Goal: Book appointment/travel/reservation

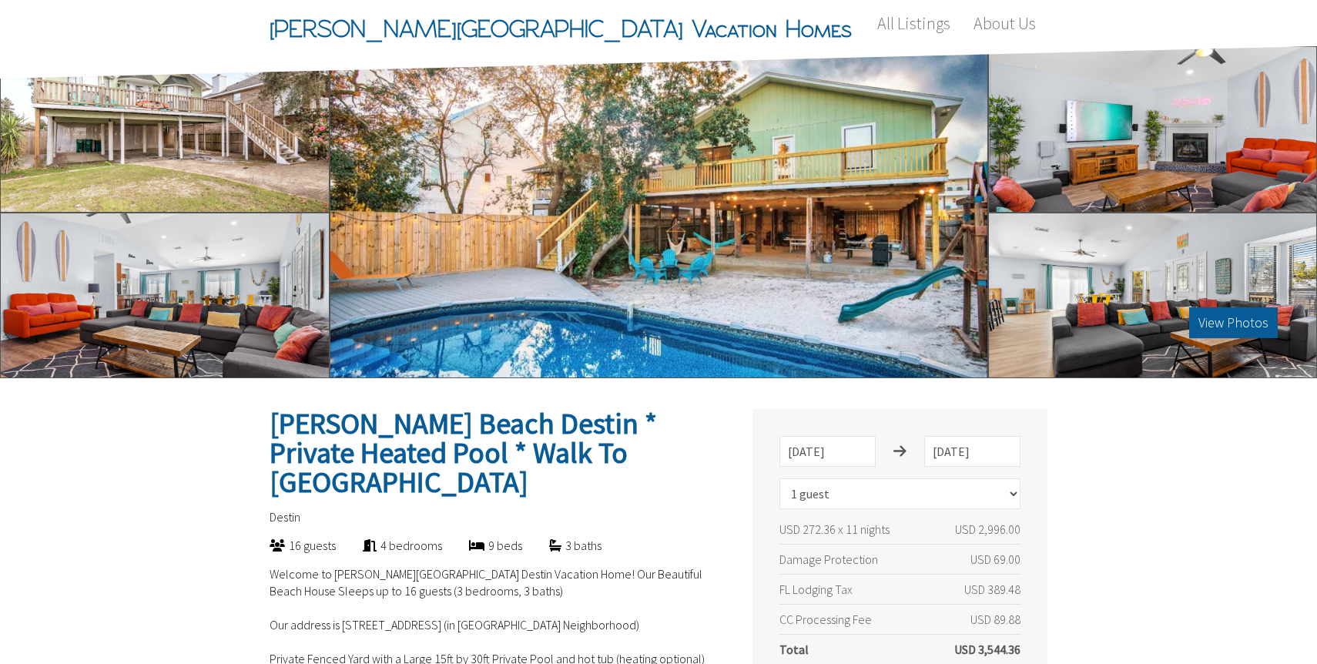
select select "1"
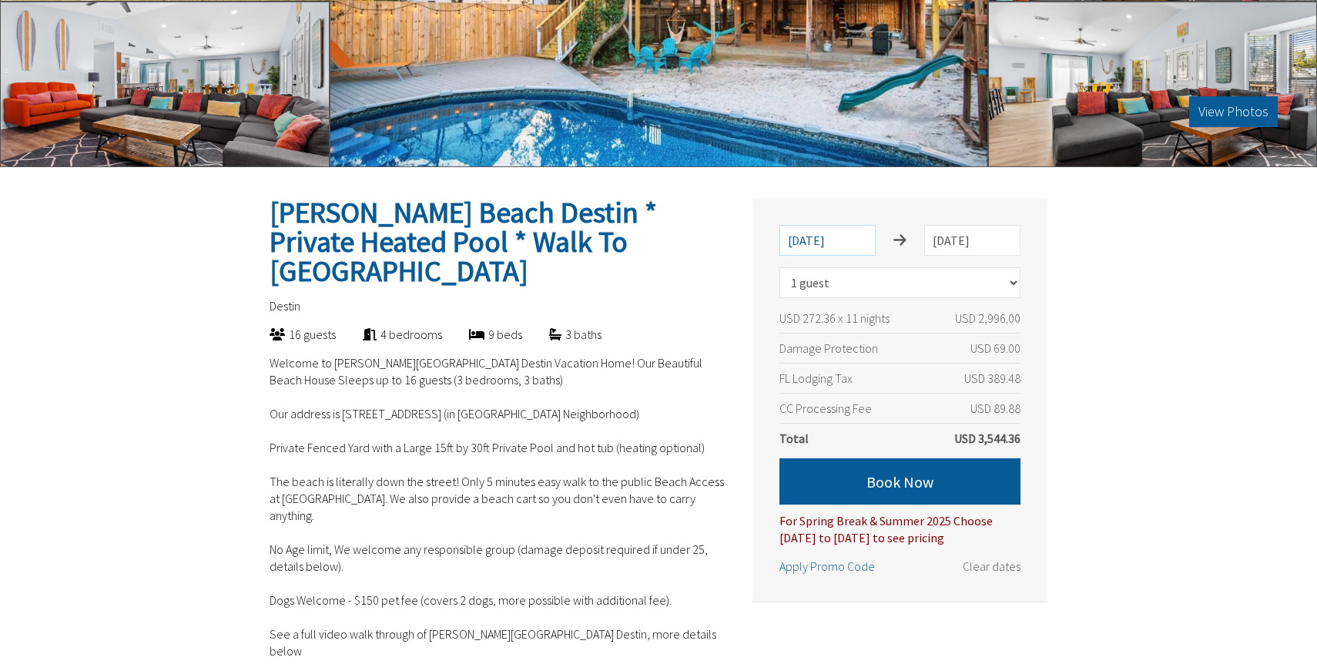
click at [840, 236] on input "1/18/2026" at bounding box center [828, 240] width 96 height 31
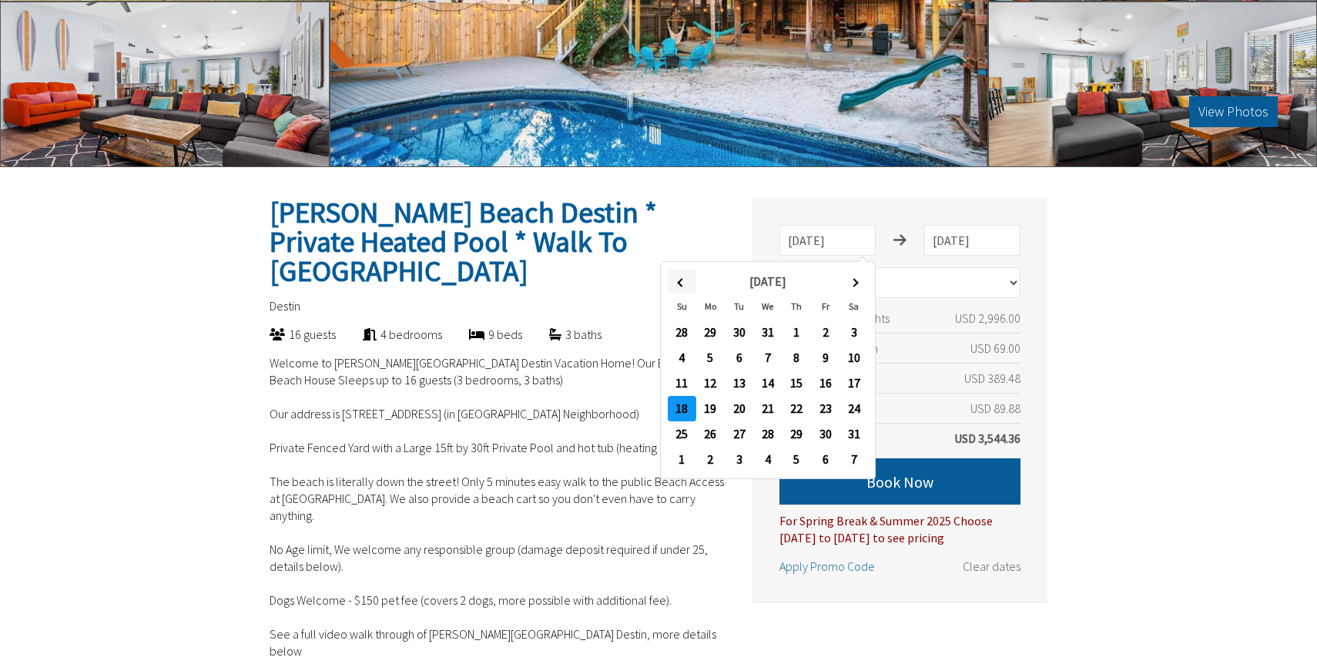
click at [682, 281] on span at bounding box center [681, 282] width 8 height 8
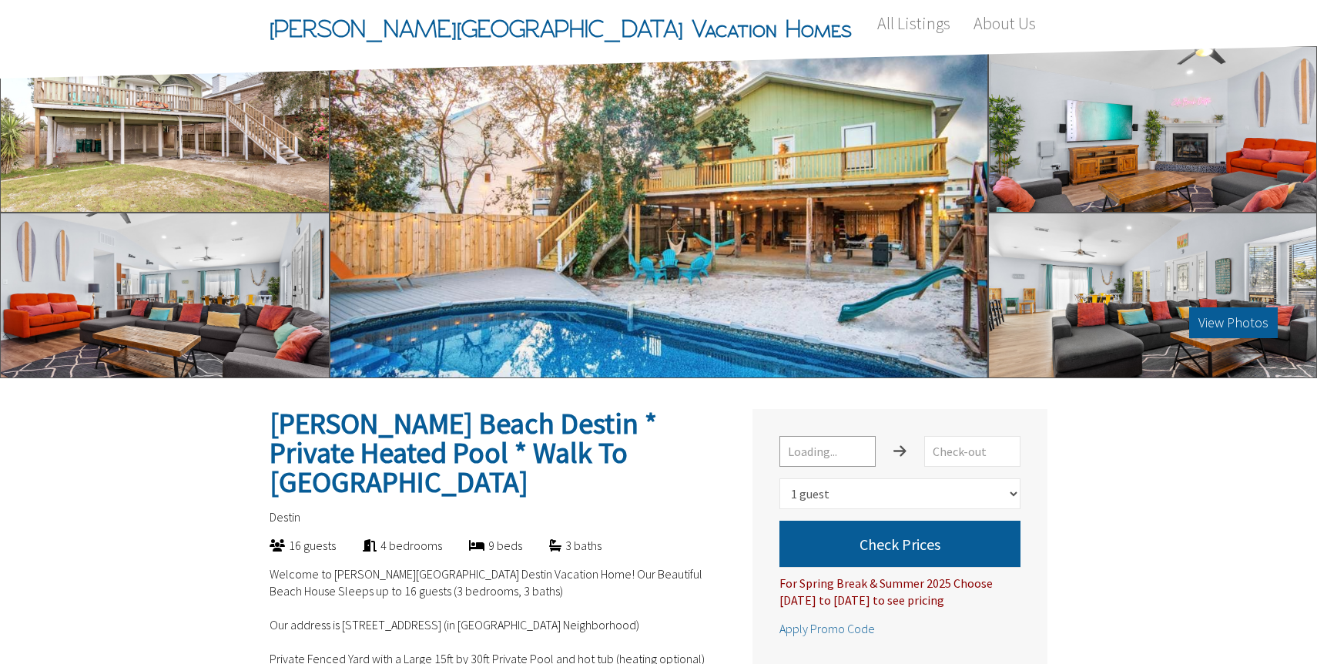
select select "1"
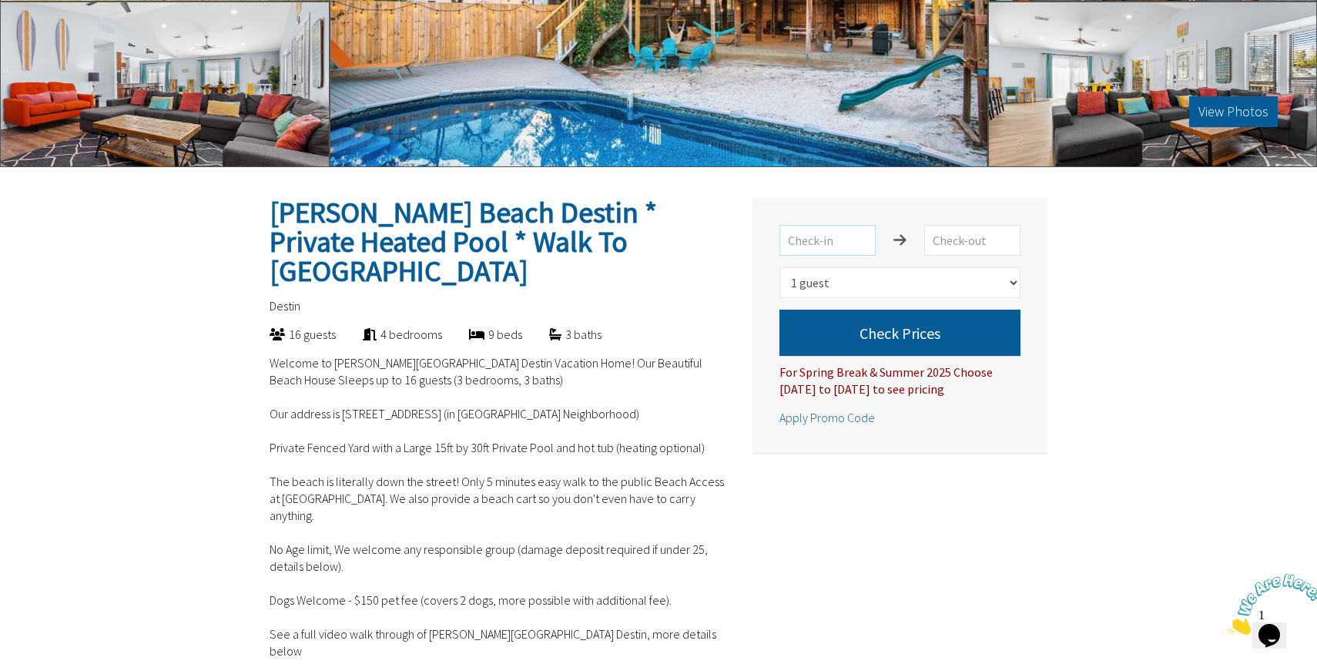
click at [830, 248] on input "text" at bounding box center [828, 240] width 96 height 31
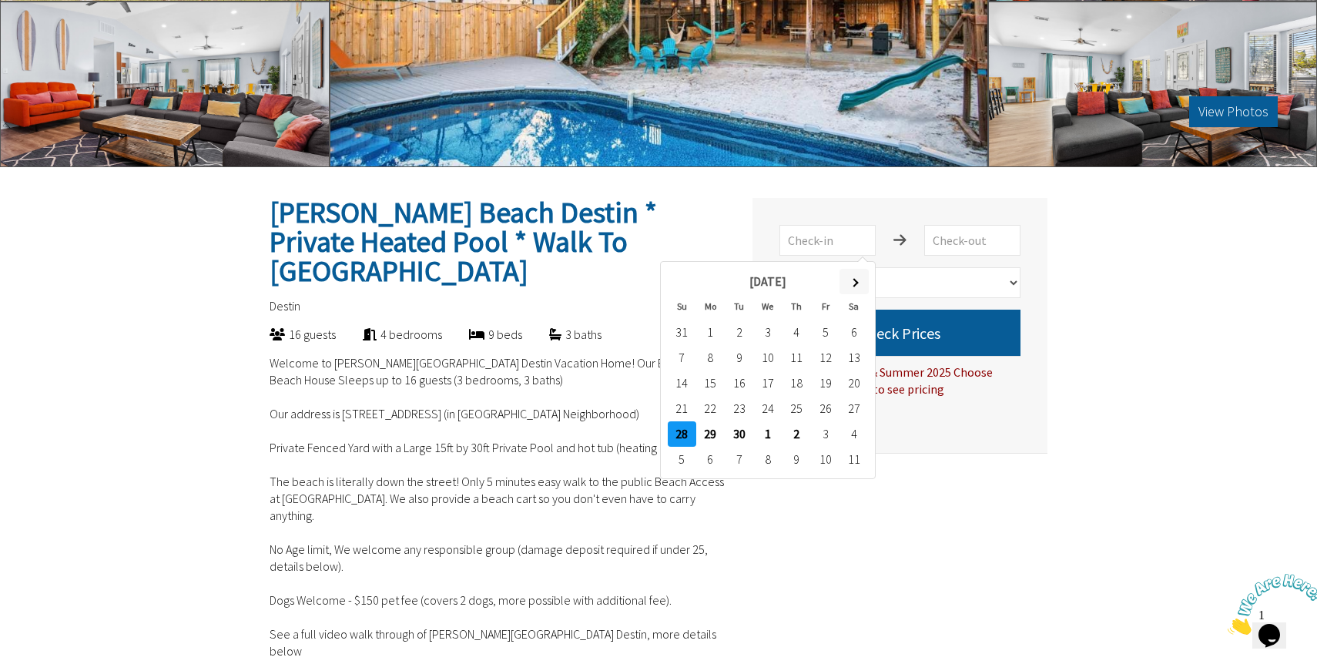
click at [862, 283] on th at bounding box center [854, 281] width 29 height 25
click at [680, 273] on th at bounding box center [682, 281] width 29 height 25
click at [850, 286] on th at bounding box center [854, 281] width 29 height 25
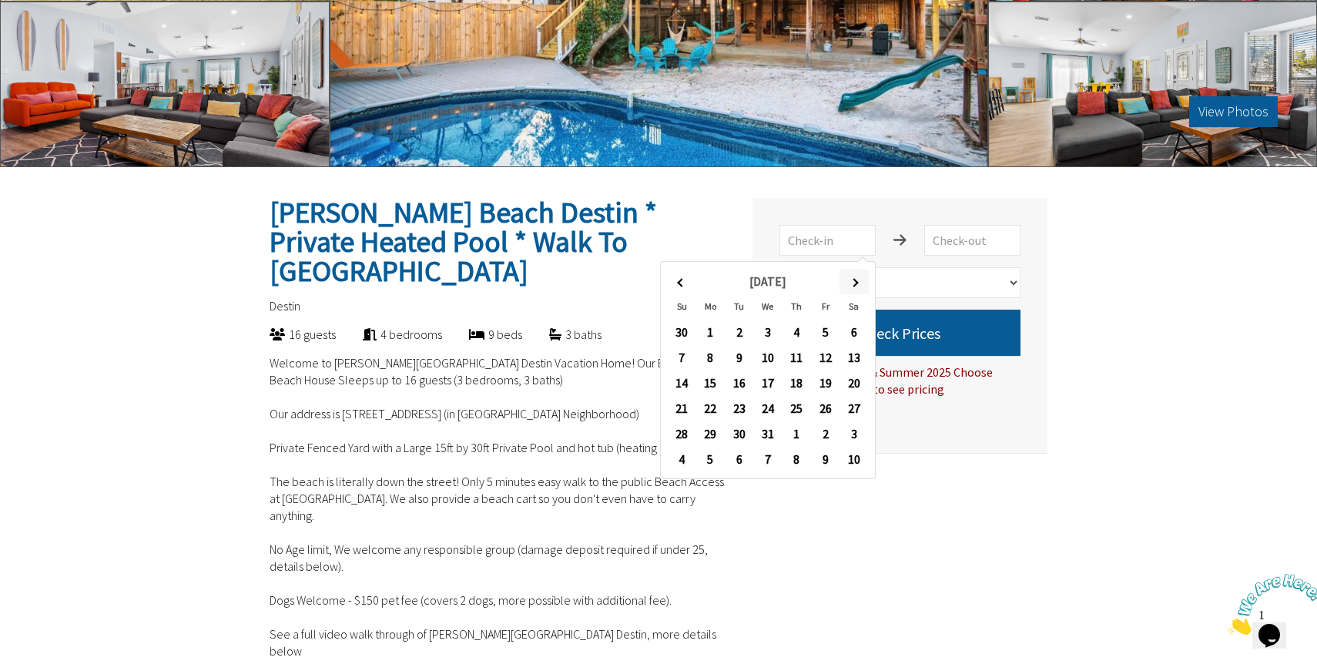
click at [850, 285] on th at bounding box center [854, 281] width 29 height 25
click at [850, 286] on th at bounding box center [854, 281] width 29 height 25
click at [685, 285] on th at bounding box center [682, 281] width 29 height 25
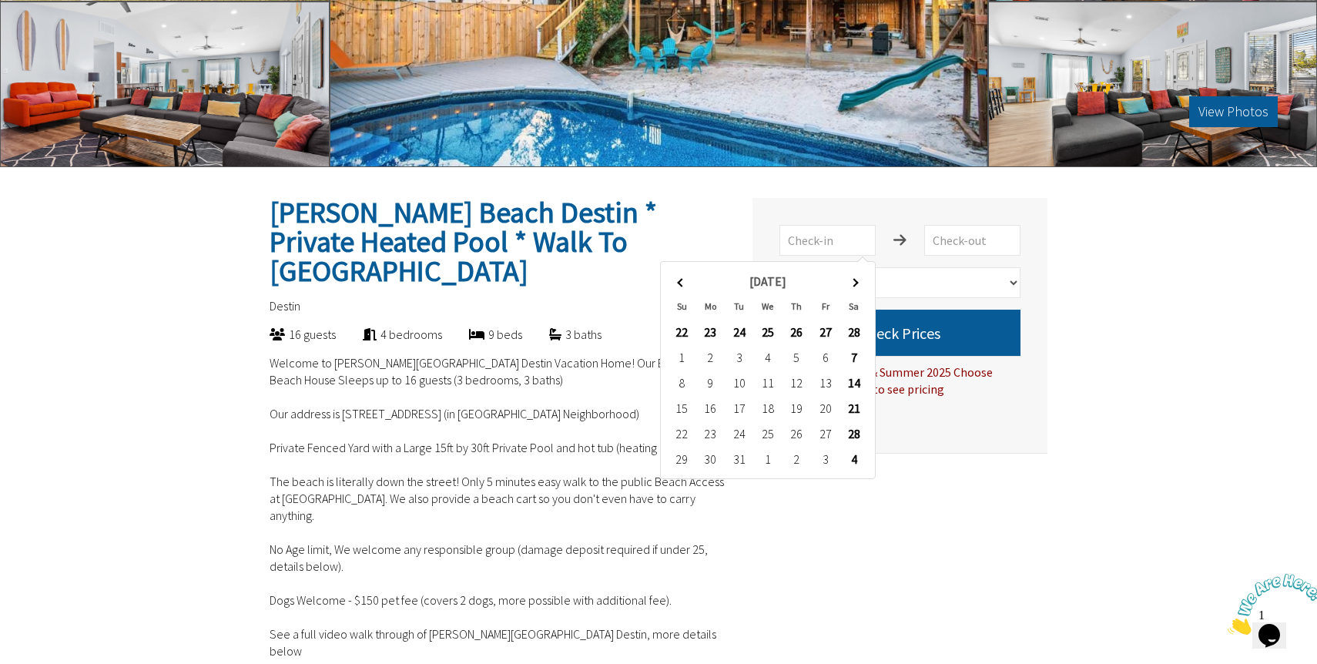
click at [685, 285] on th at bounding box center [682, 281] width 29 height 25
